Goal: Information Seeking & Learning: Find contact information

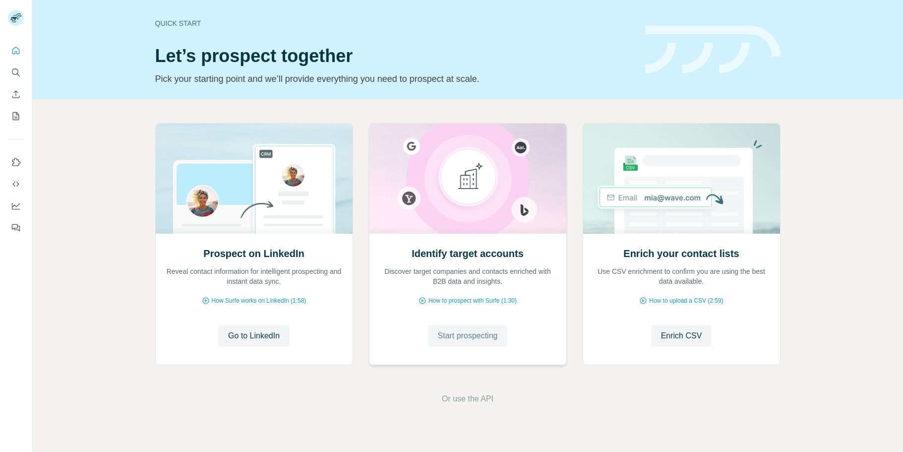
click at [454, 333] on span "Start prospecting" at bounding box center [468, 336] width 60 height 12
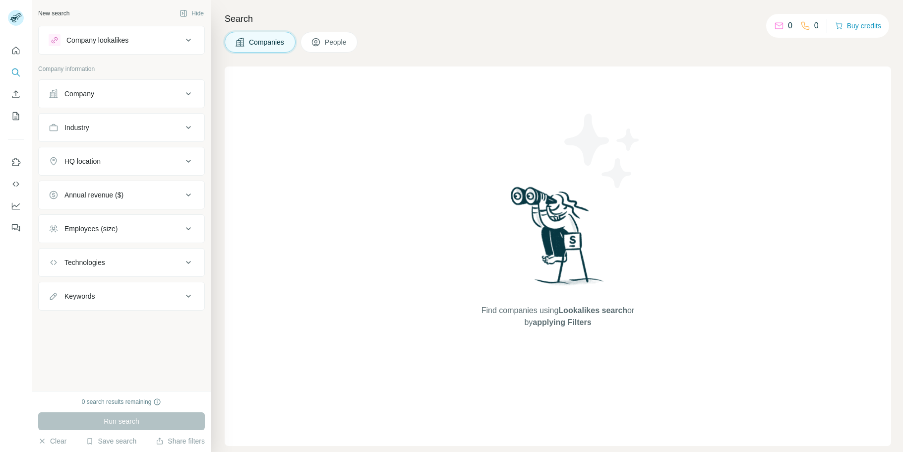
click at [151, 92] on div "Company" at bounding box center [116, 94] width 134 height 10
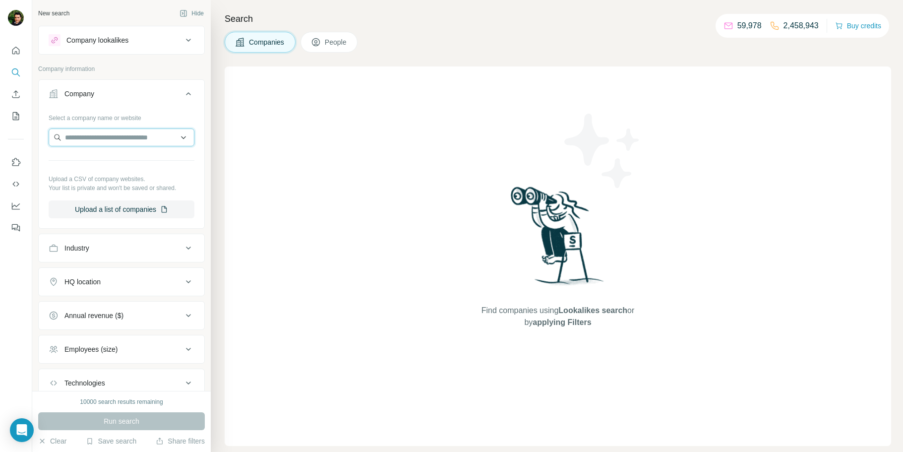
click at [105, 143] on input "text" at bounding box center [122, 137] width 146 height 18
paste input "**********"
type input "**********"
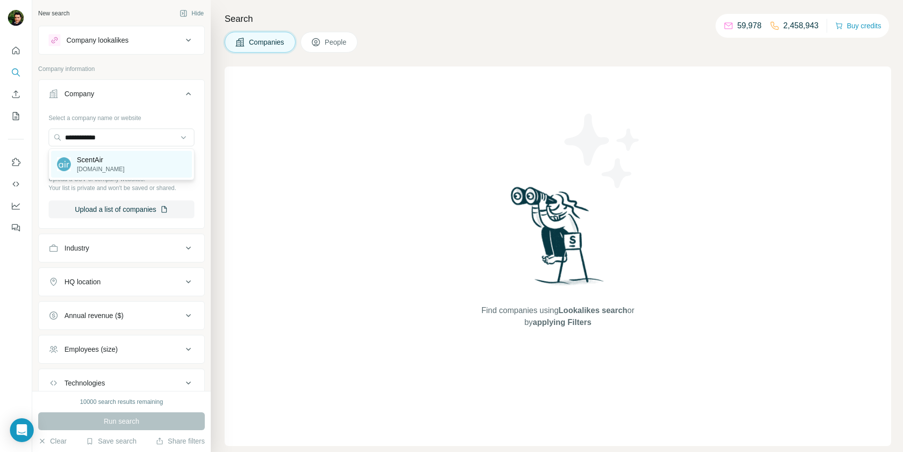
click at [107, 160] on p "ScentAir" at bounding box center [101, 160] width 48 height 10
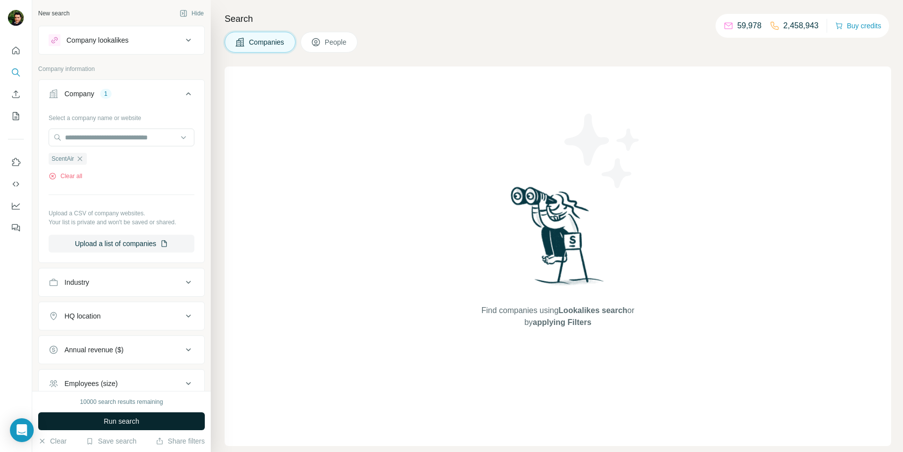
click at [117, 427] on button "Run search" at bounding box center [121, 421] width 167 height 18
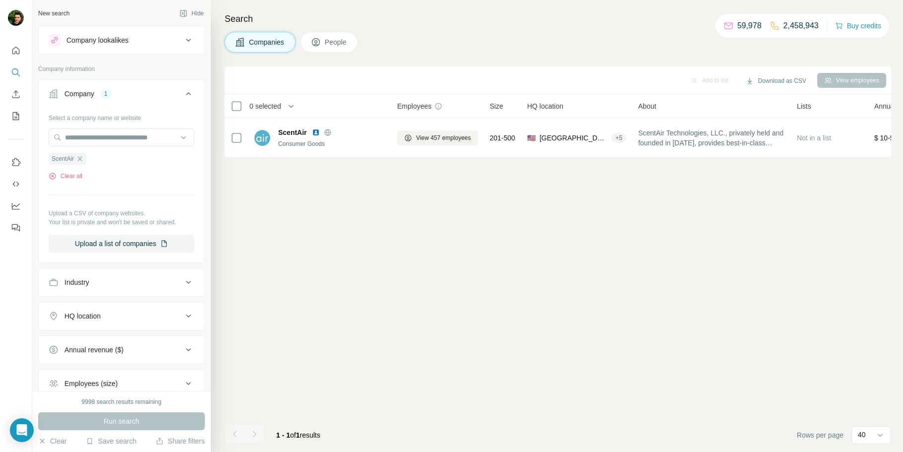
click at [336, 40] on span "People" at bounding box center [336, 42] width 23 height 10
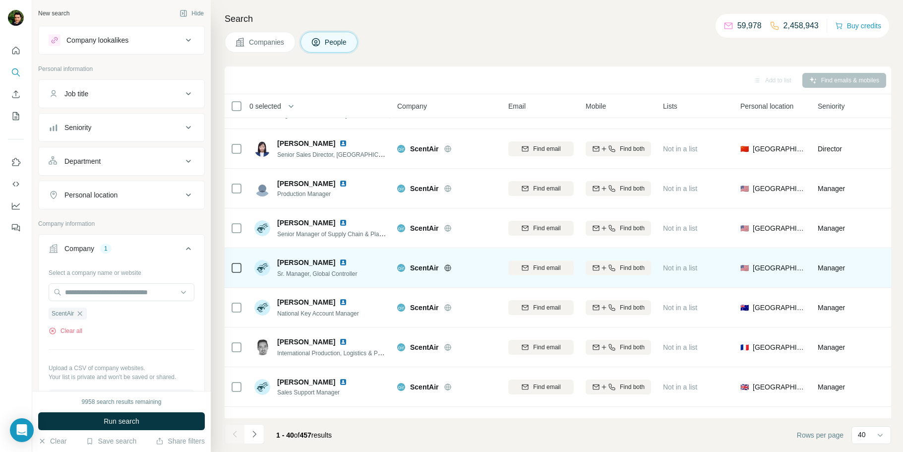
scroll to position [1287, 0]
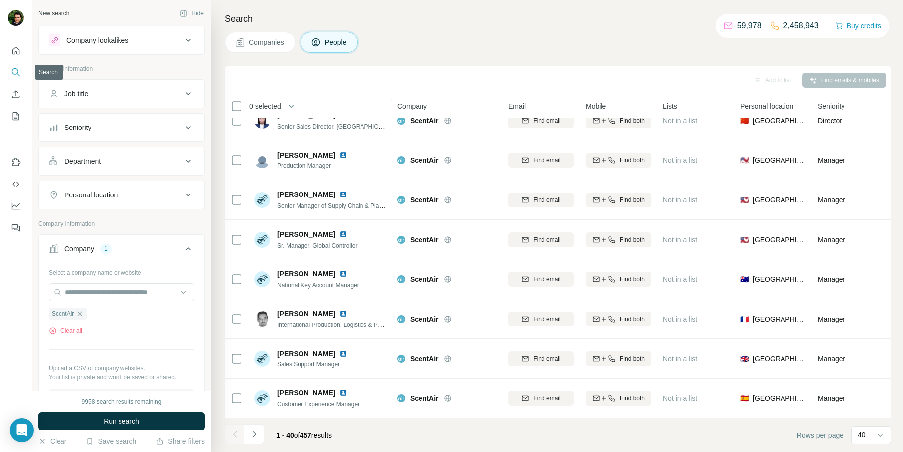
drag, startPoint x: 16, startPoint y: 72, endPoint x: 52, endPoint y: 72, distance: 35.7
click at [17, 72] on icon "Search" at bounding box center [16, 72] width 10 height 10
click at [13, 71] on icon "Search" at bounding box center [16, 72] width 10 height 10
click at [103, 289] on input "text" at bounding box center [122, 292] width 146 height 18
click at [113, 93] on div "Job title" at bounding box center [116, 94] width 134 height 10
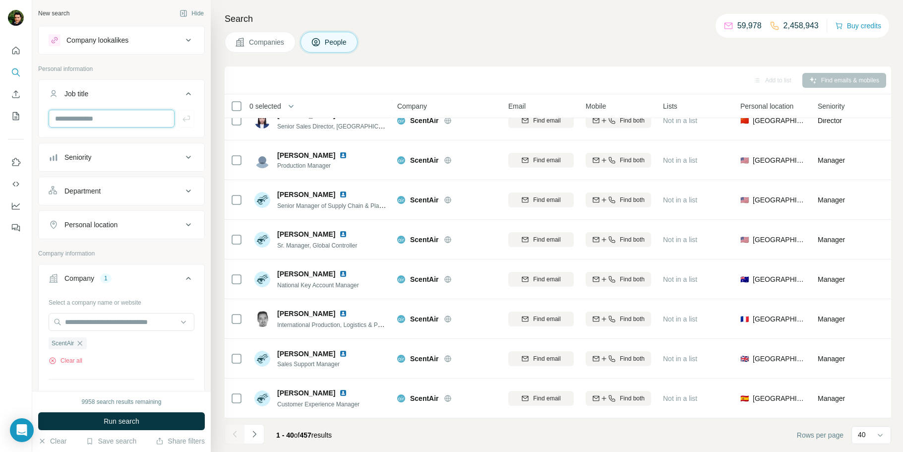
click at [118, 110] on input "text" at bounding box center [112, 119] width 126 height 18
type input "**"
click at [187, 120] on icon "button" at bounding box center [187, 119] width 10 height 10
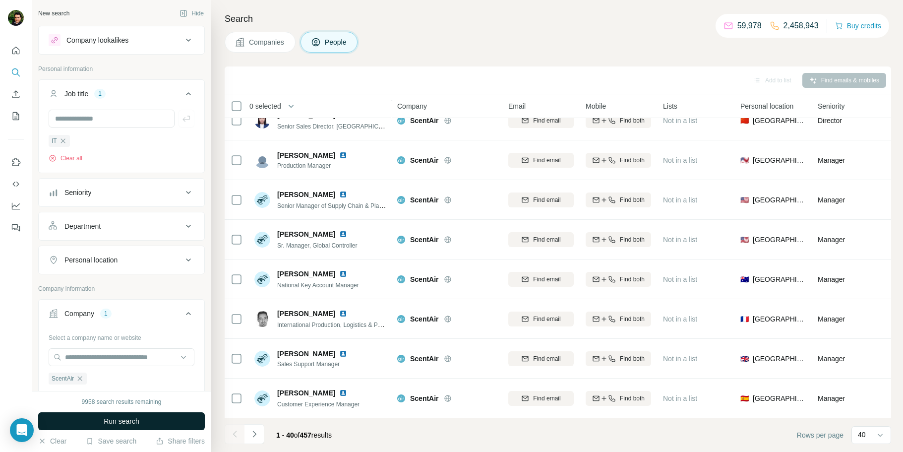
click at [125, 416] on span "Run search" at bounding box center [122, 421] width 36 height 10
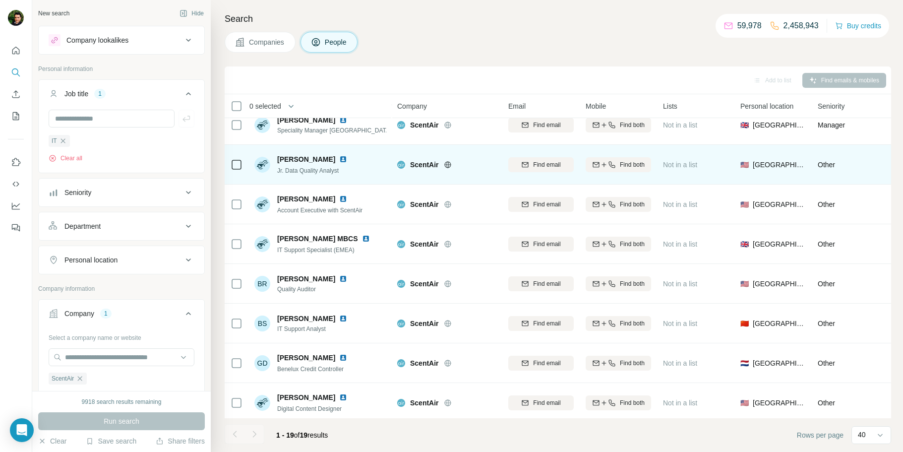
scroll to position [111, 0]
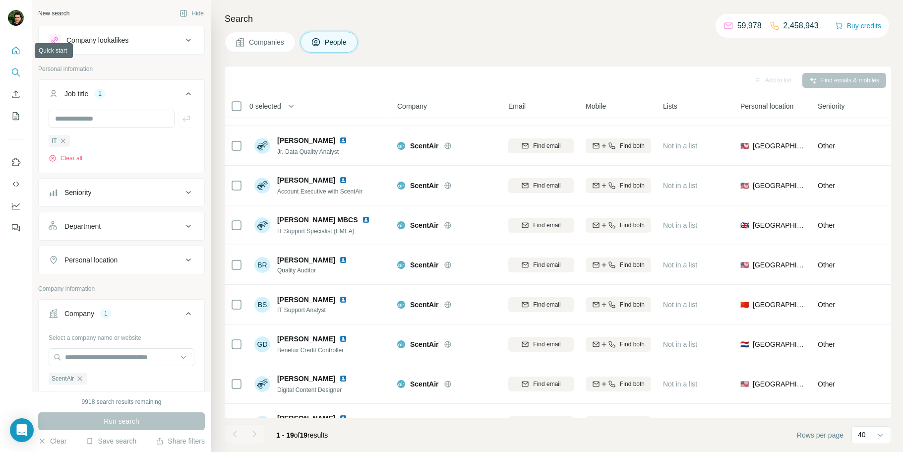
click at [15, 51] on icon "Quick start" at bounding box center [15, 50] width 7 height 7
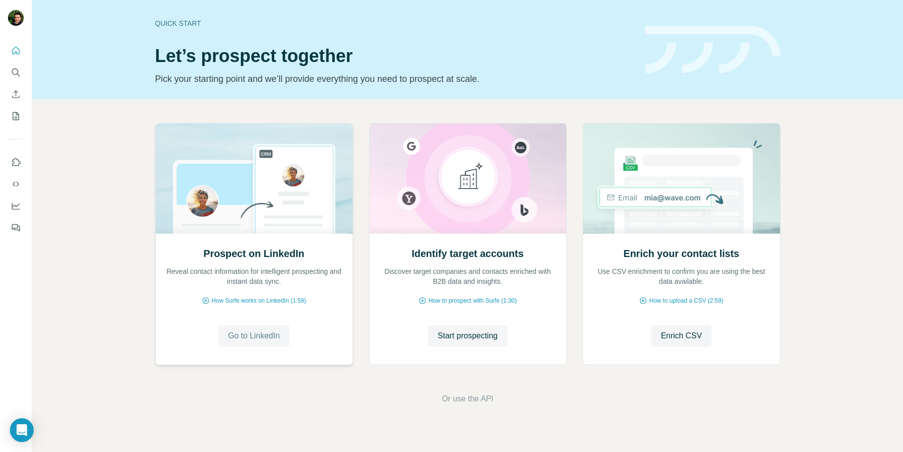
click at [244, 334] on span "Go to LinkedIn" at bounding box center [254, 336] width 52 height 12
click at [468, 334] on span "Start prospecting" at bounding box center [468, 336] width 60 height 12
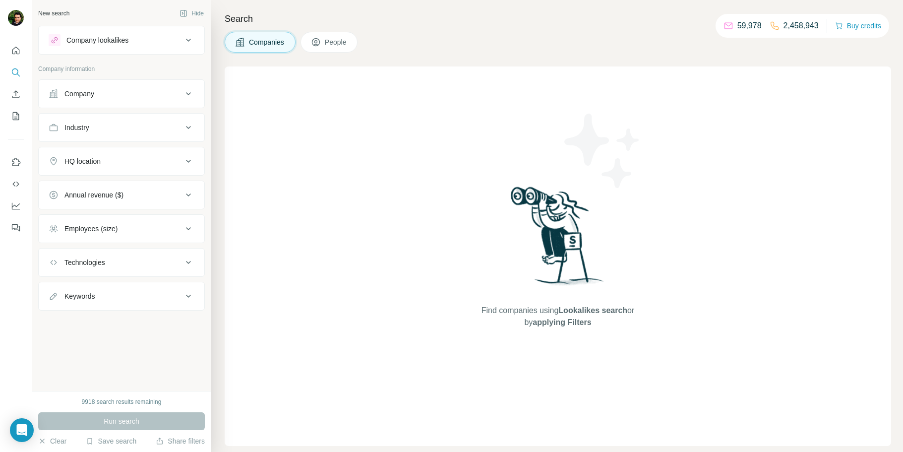
click at [328, 37] on span "People" at bounding box center [336, 42] width 23 height 10
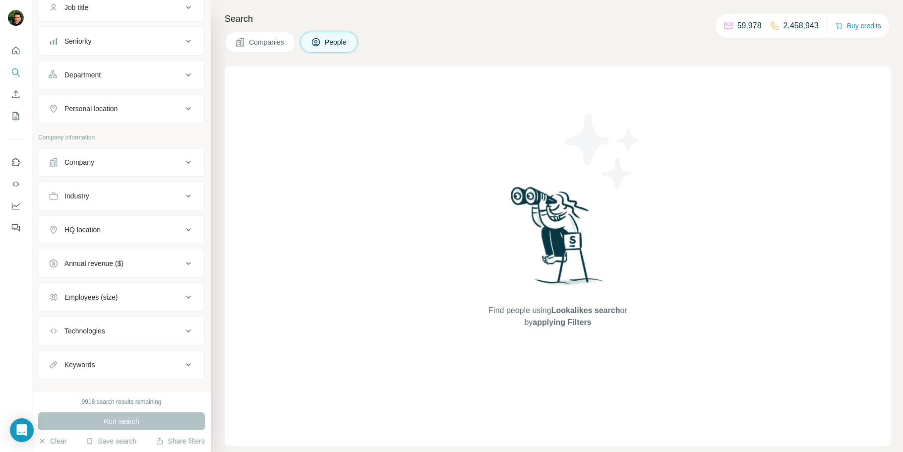
scroll to position [102, 0]
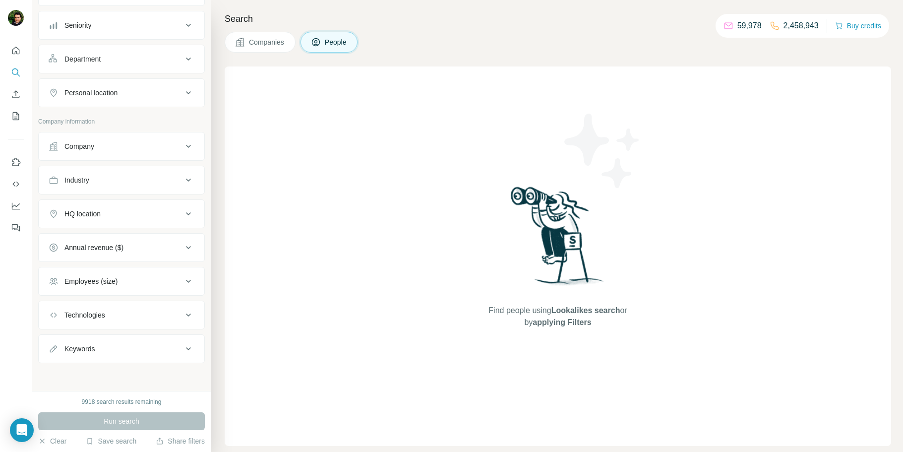
click at [113, 353] on div "Keywords" at bounding box center [116, 349] width 134 height 10
click at [98, 373] on input "text" at bounding box center [112, 374] width 126 height 18
paste input "**********"
type input "**********"
click at [188, 376] on icon "button" at bounding box center [187, 374] width 10 height 10
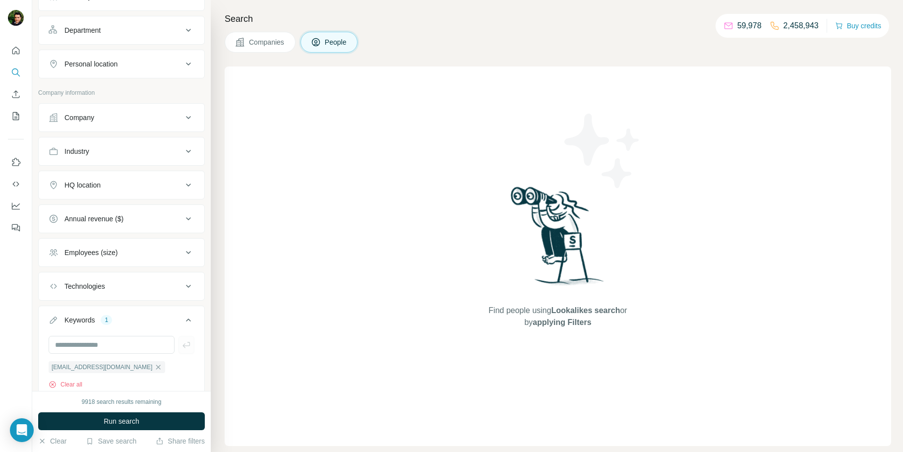
scroll to position [158, 0]
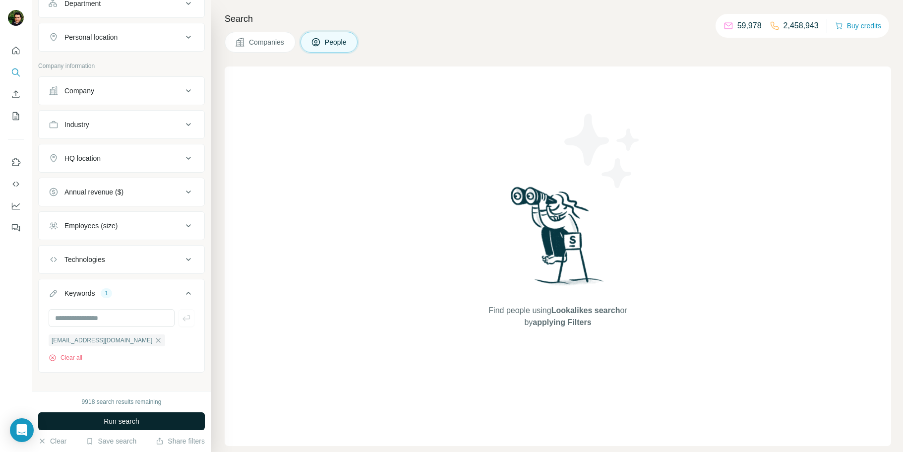
click at [132, 421] on span "Run search" at bounding box center [122, 421] width 36 height 10
click at [66, 359] on button "Clear all" at bounding box center [66, 357] width 34 height 9
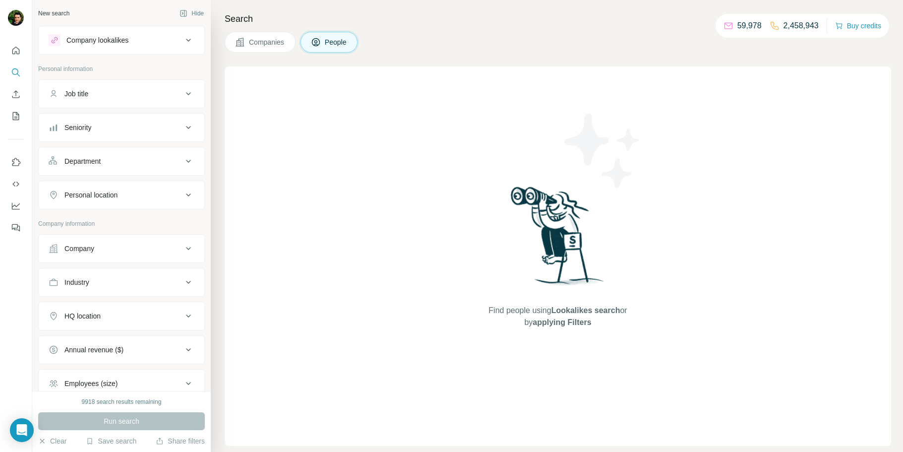
click at [185, 39] on icon at bounding box center [189, 40] width 12 height 12
